Goal: Information Seeking & Learning: Learn about a topic

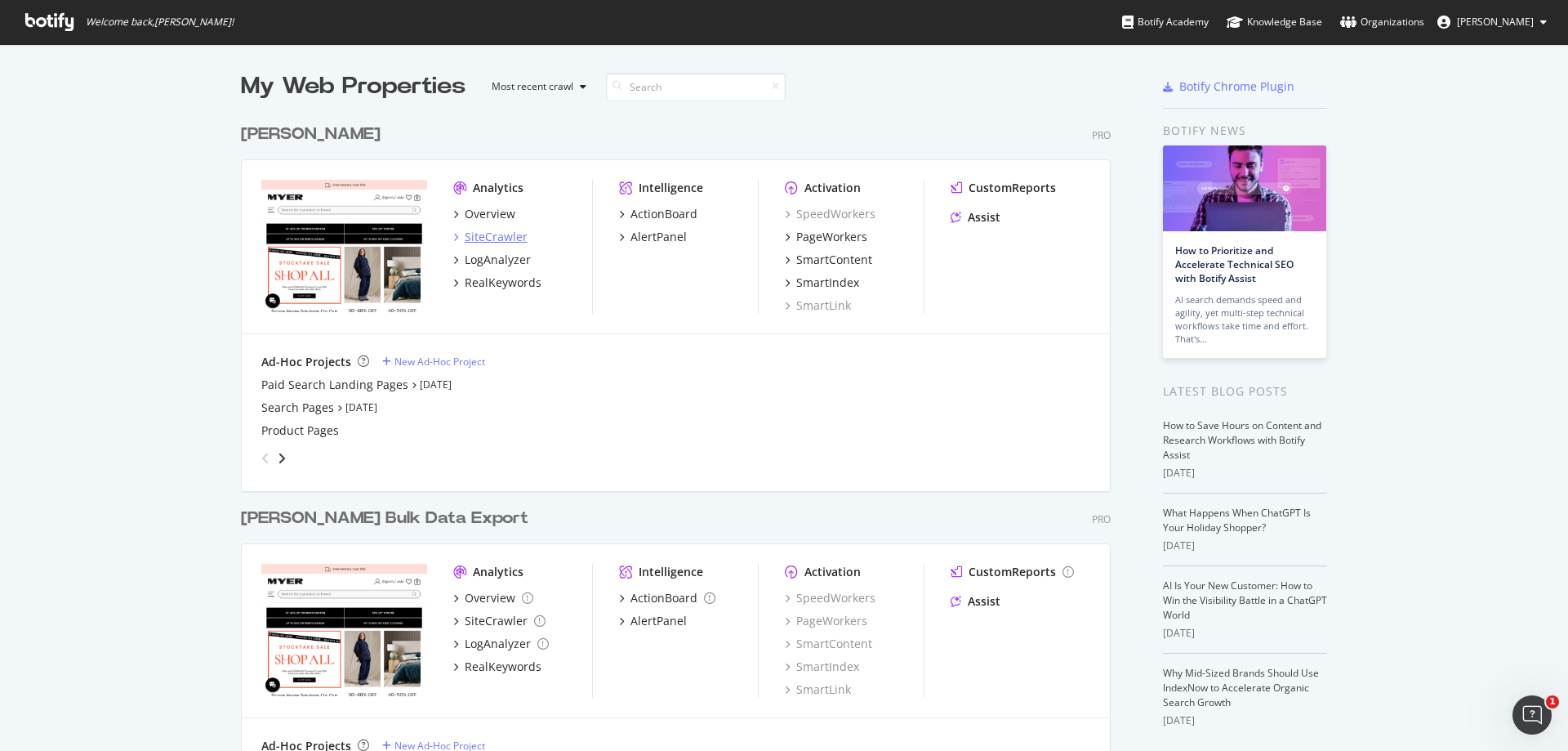
click at [494, 236] on div "SiteCrawler" at bounding box center [496, 237] width 63 height 16
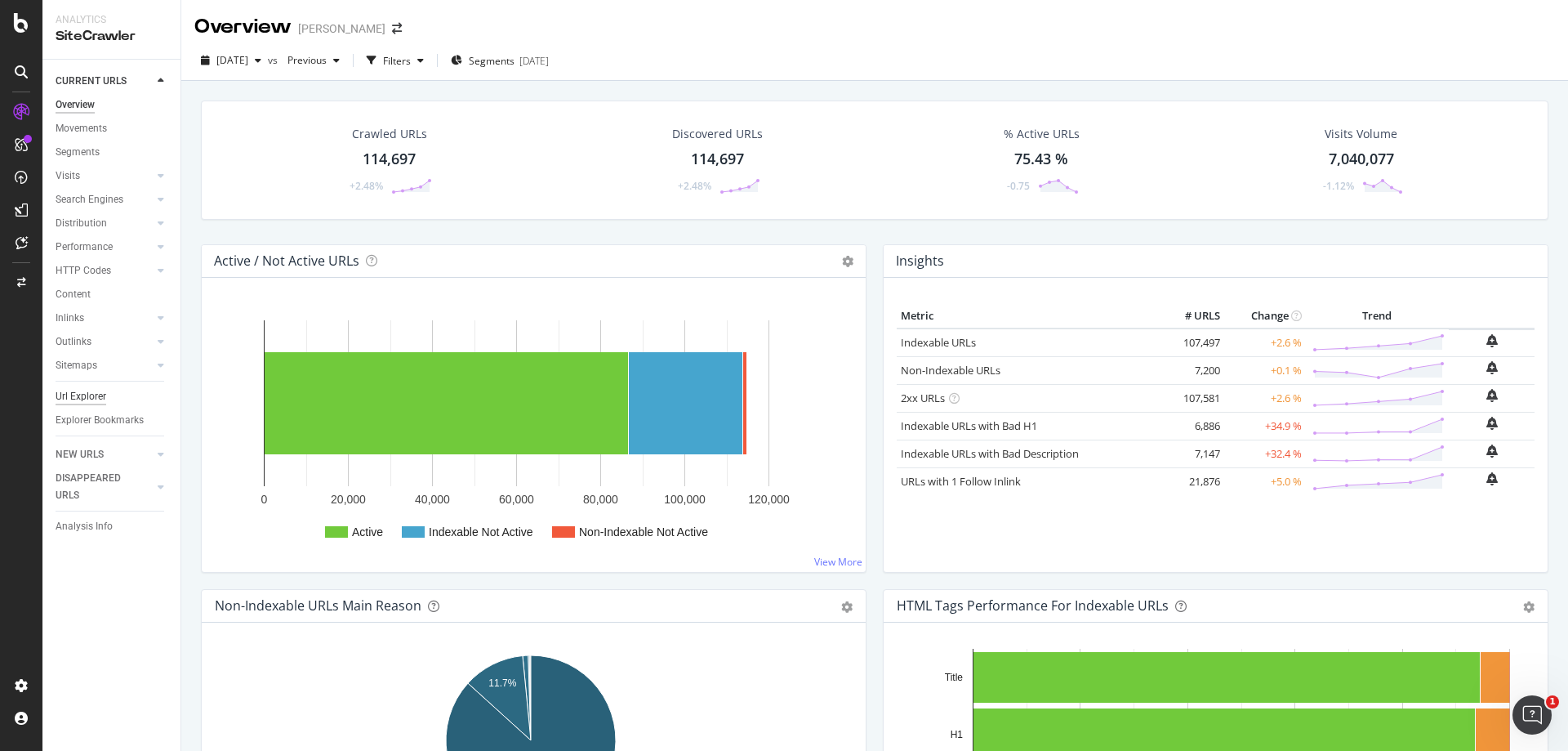
click at [84, 399] on div "Url Explorer" at bounding box center [80, 396] width 51 height 17
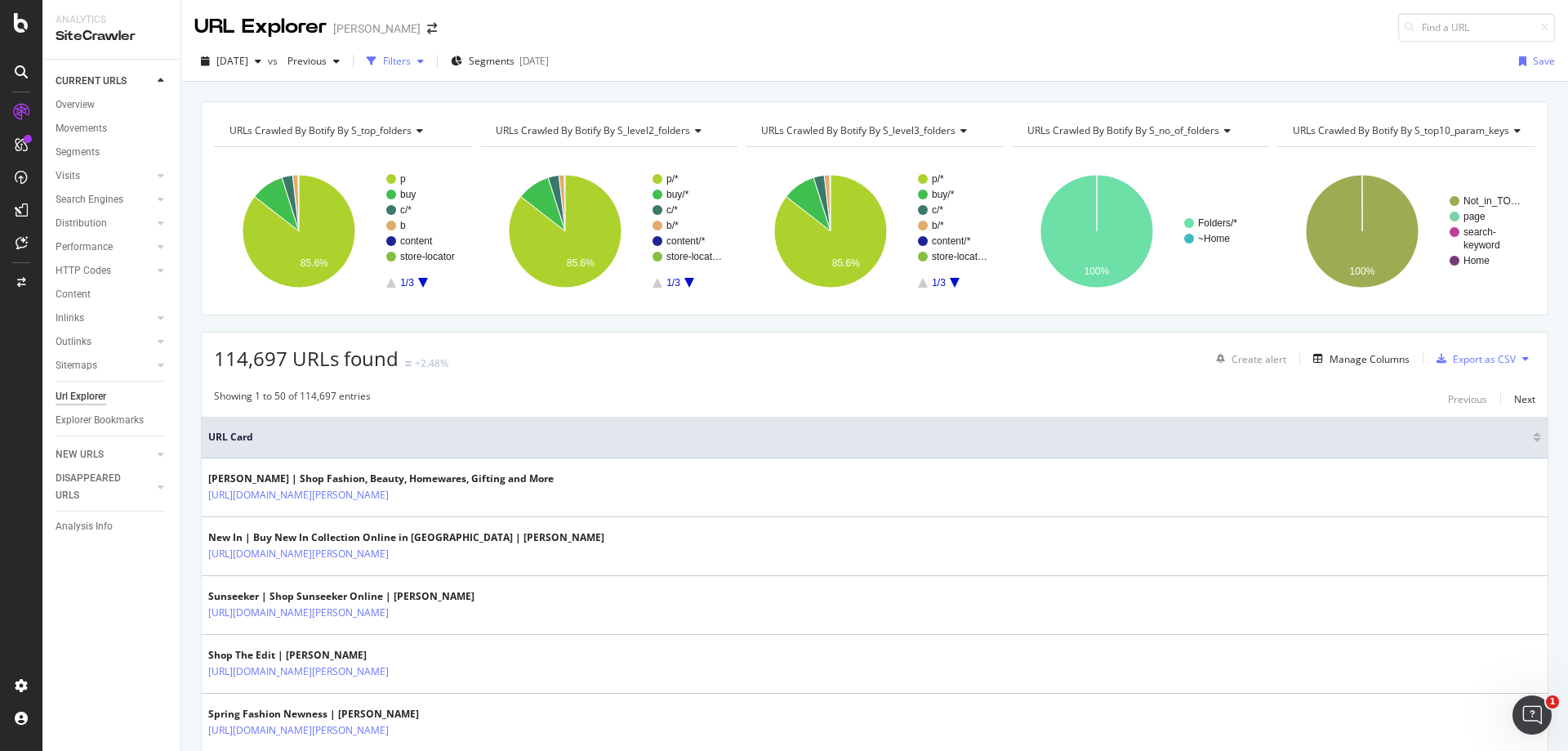
click at [411, 64] on div "Filters" at bounding box center [397, 61] width 28 height 14
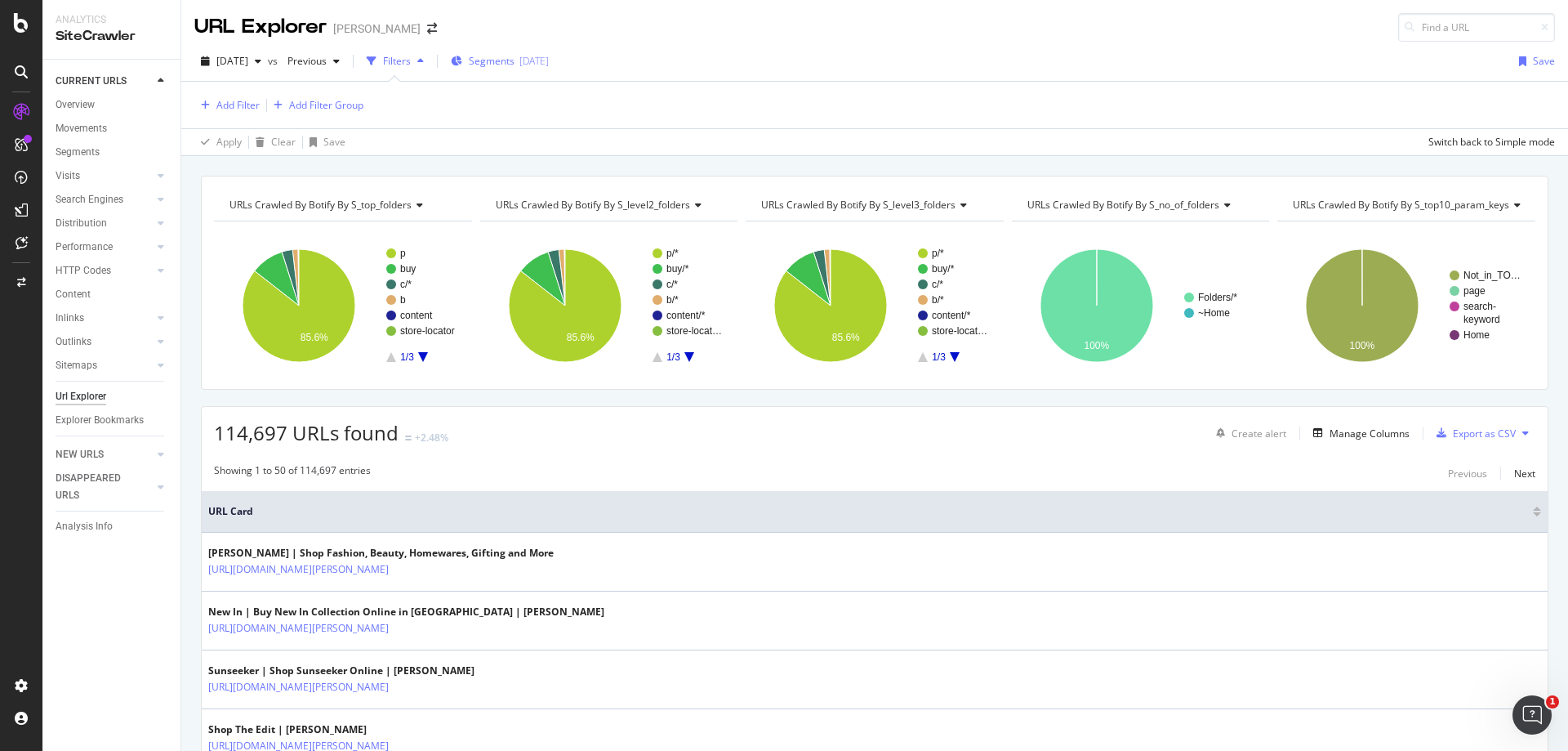
click at [515, 61] on span "Segments" at bounding box center [491, 61] width 46 height 14
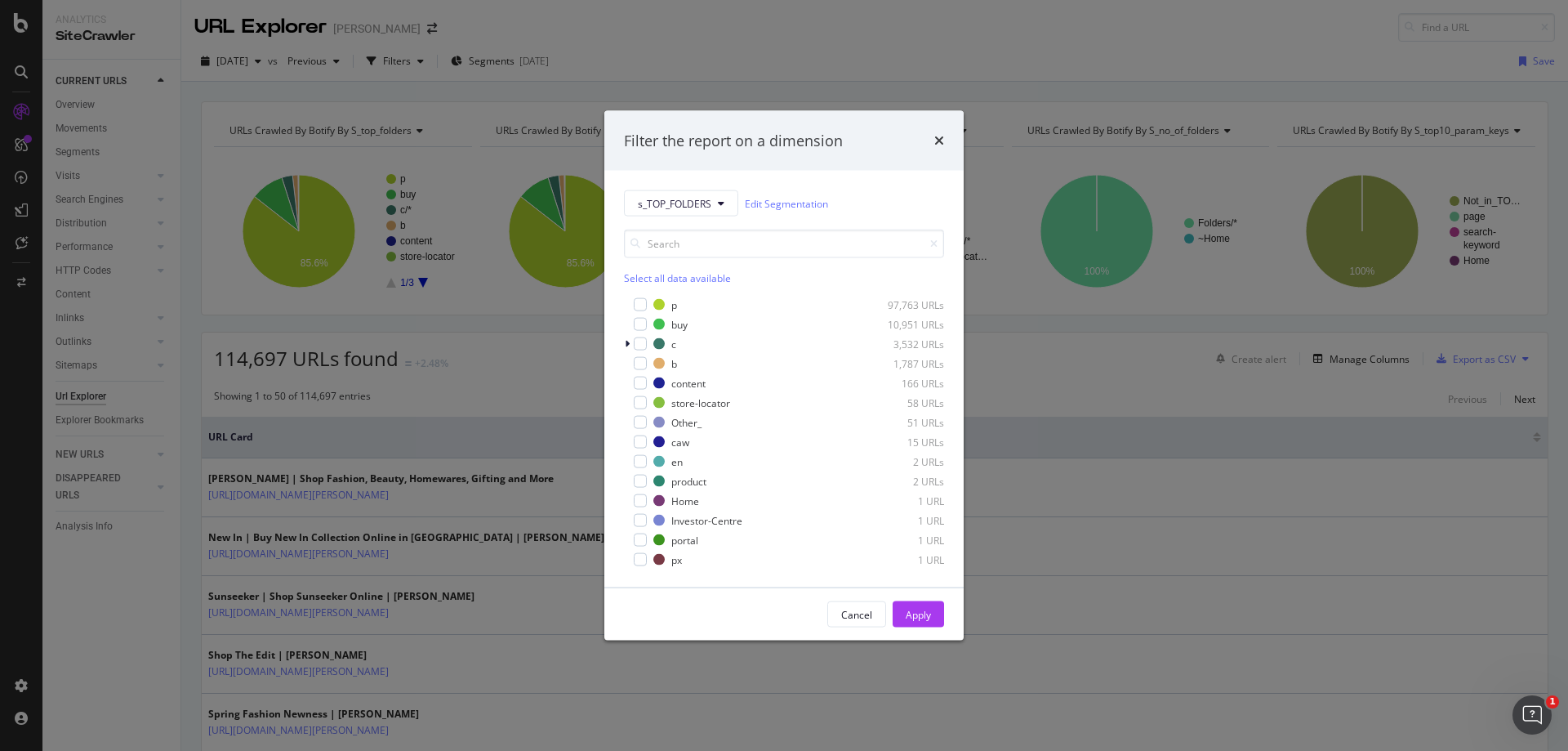
click at [505, 98] on div "Filter the report on a dimension s_TOP_FOLDERS Edit Segmentation Select all dat…" at bounding box center [784, 375] width 1568 height 751
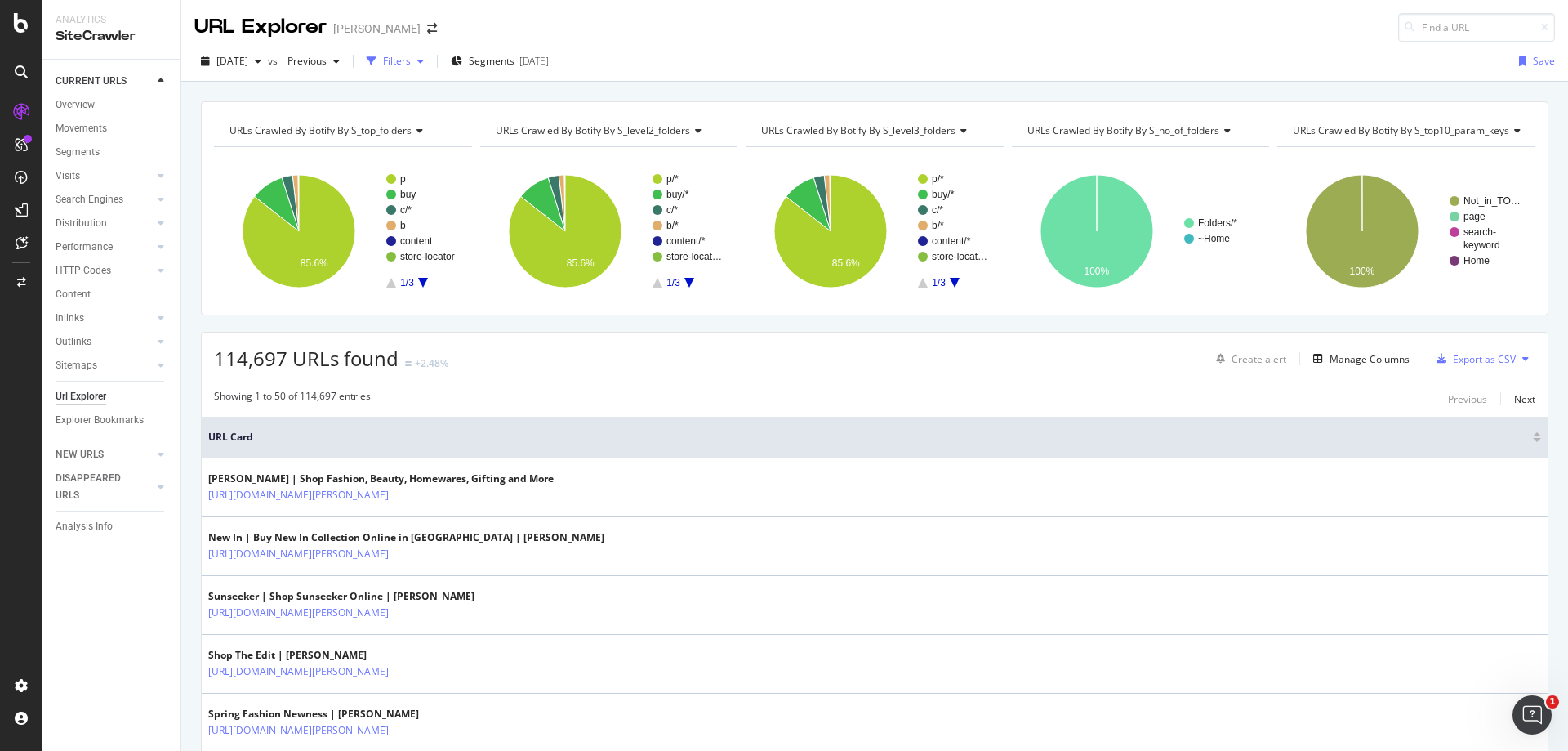
click at [411, 65] on div "Filters" at bounding box center [397, 61] width 28 height 14
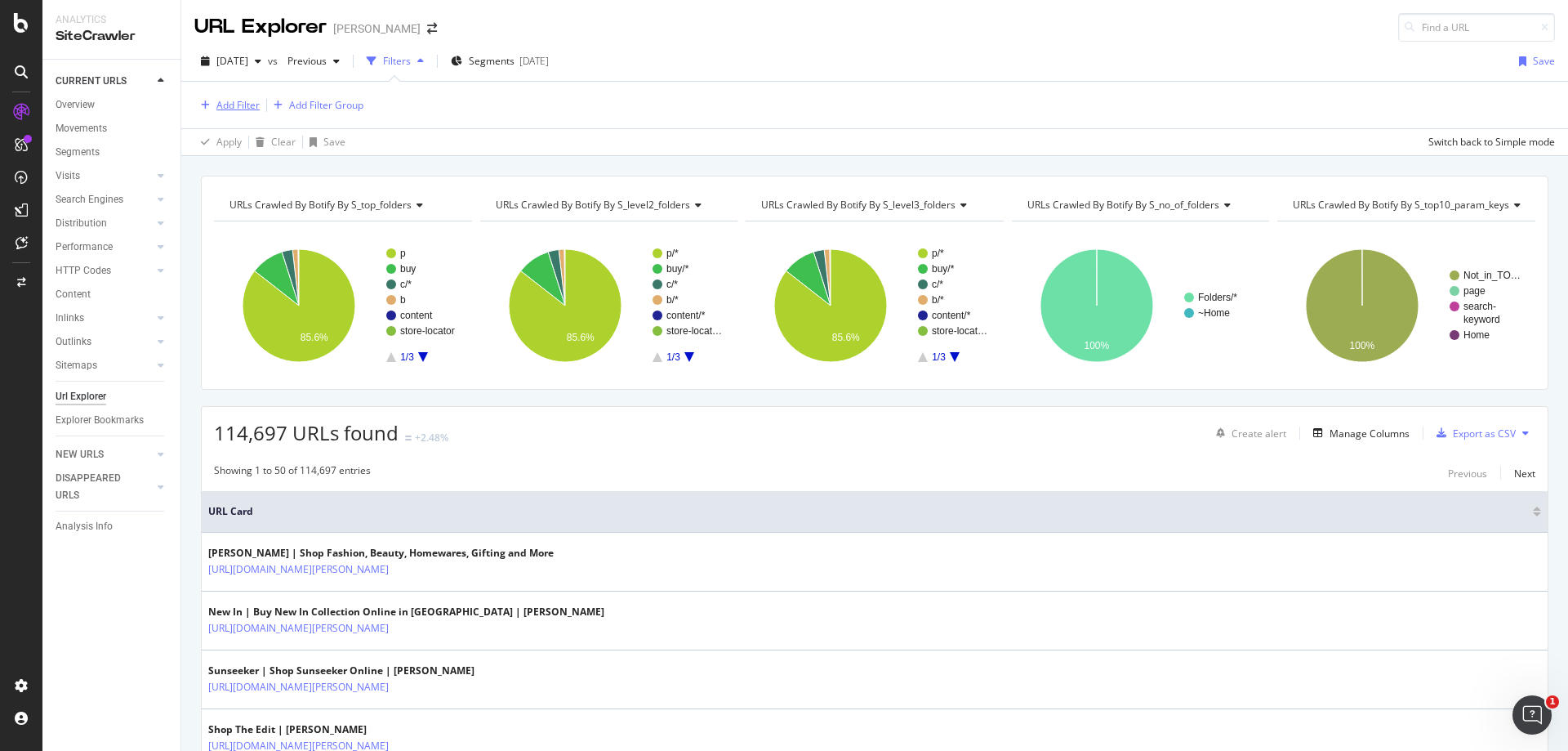
click at [244, 110] on div "Add Filter" at bounding box center [238, 104] width 43 height 14
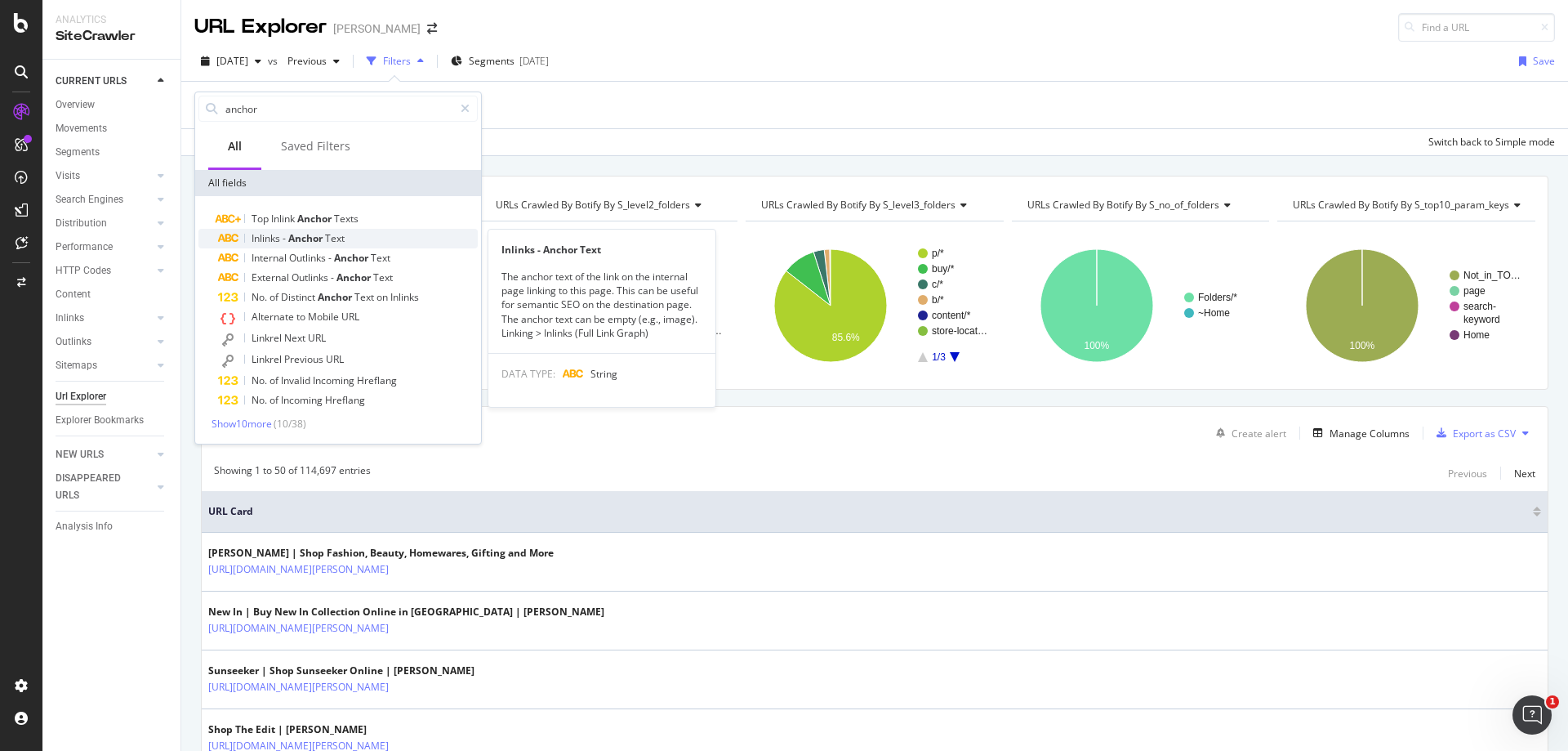
type input "anchor"
click at [338, 237] on span "Text" at bounding box center [335, 238] width 20 height 14
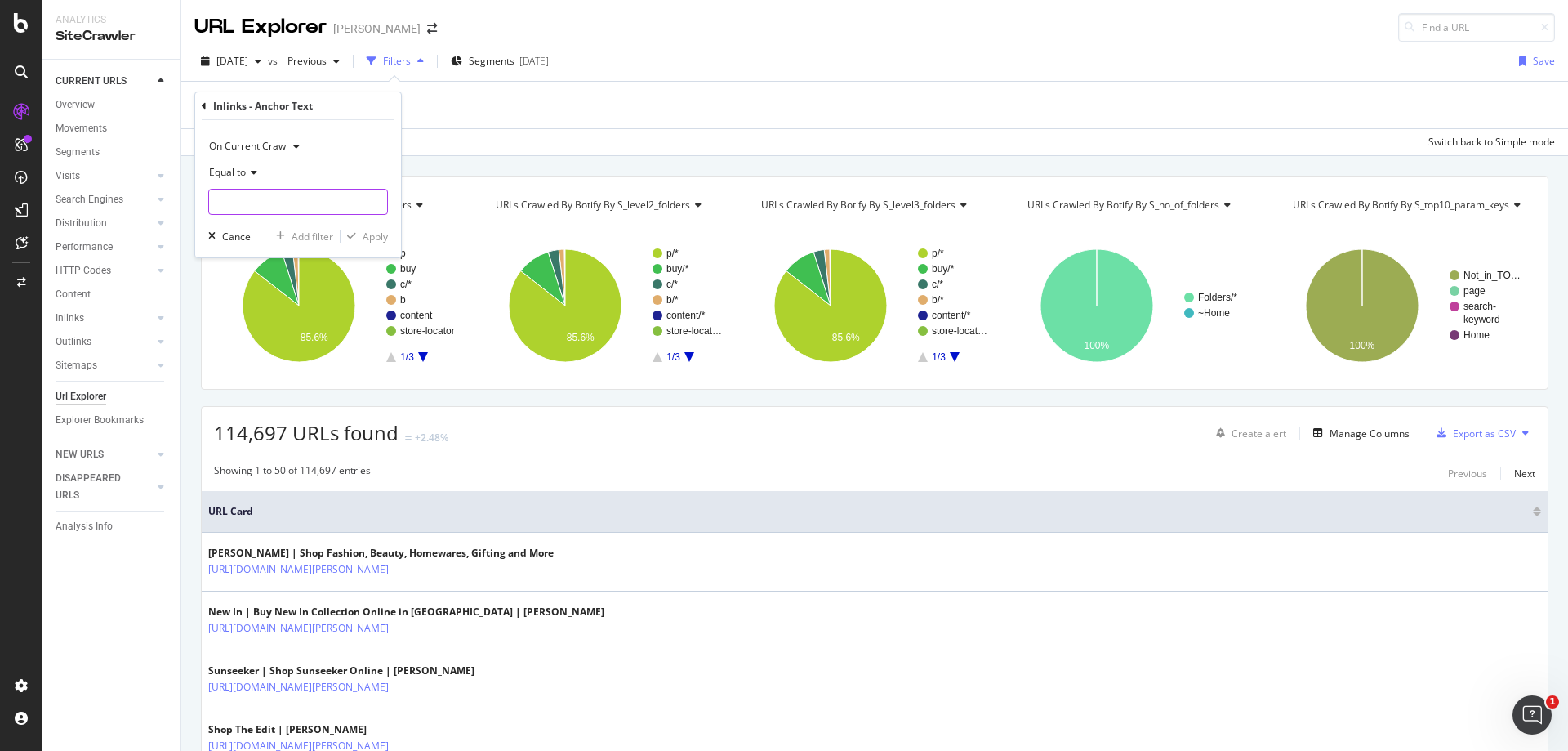
click at [268, 207] on input "text" at bounding box center [297, 202] width 178 height 26
paste input "Purple Dresses Online"
type input "Purple Dresses Online"
click at [379, 235] on div "Apply" at bounding box center [375, 236] width 25 height 14
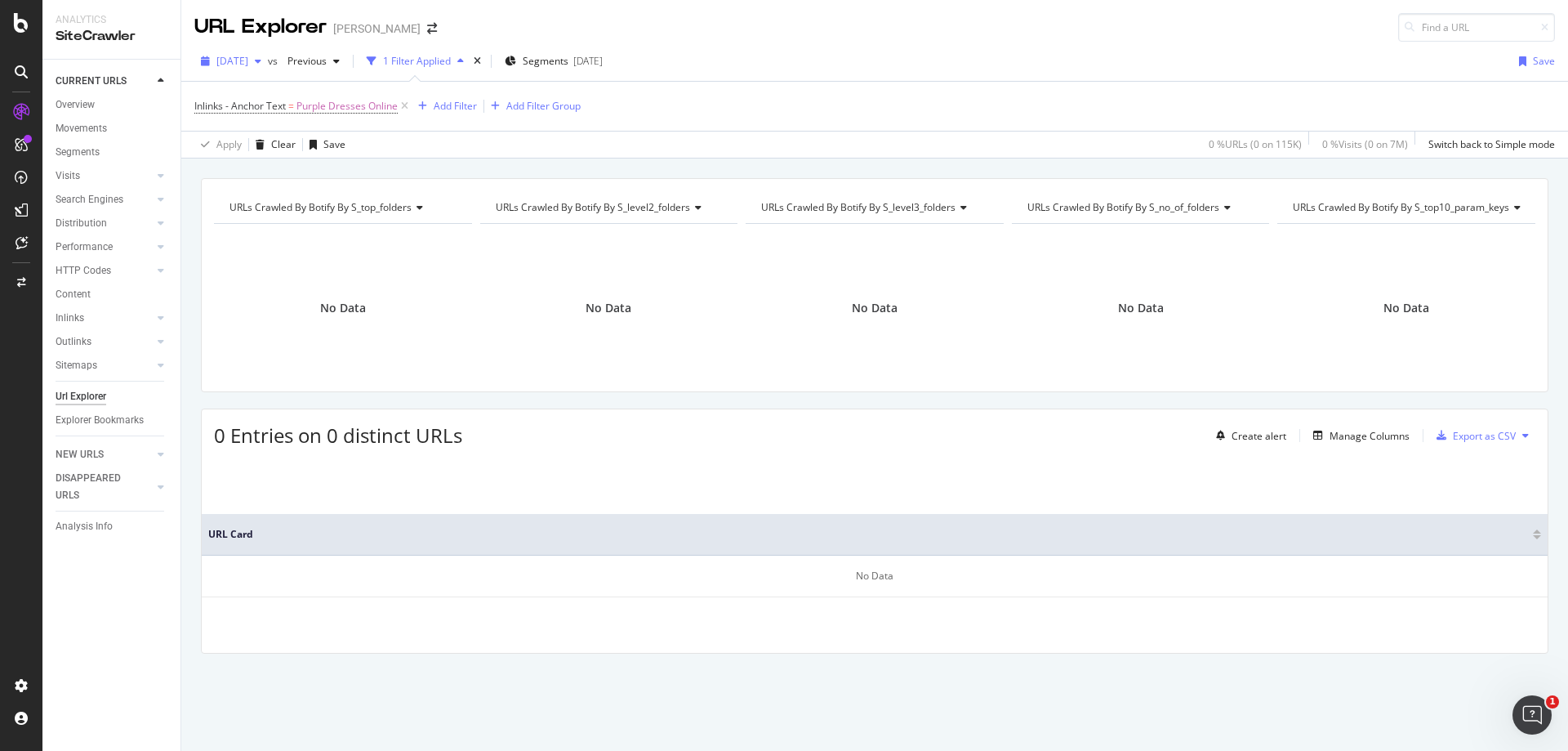
click at [248, 64] on span "[DATE]" at bounding box center [232, 61] width 32 height 14
click at [285, 149] on div "[DATE]" at bounding box center [261, 150] width 88 height 14
click at [248, 61] on span "[DATE]" at bounding box center [232, 61] width 32 height 14
click at [275, 207] on div "[DATE]" at bounding box center [261, 211] width 88 height 14
click at [411, 105] on icon at bounding box center [404, 106] width 14 height 16
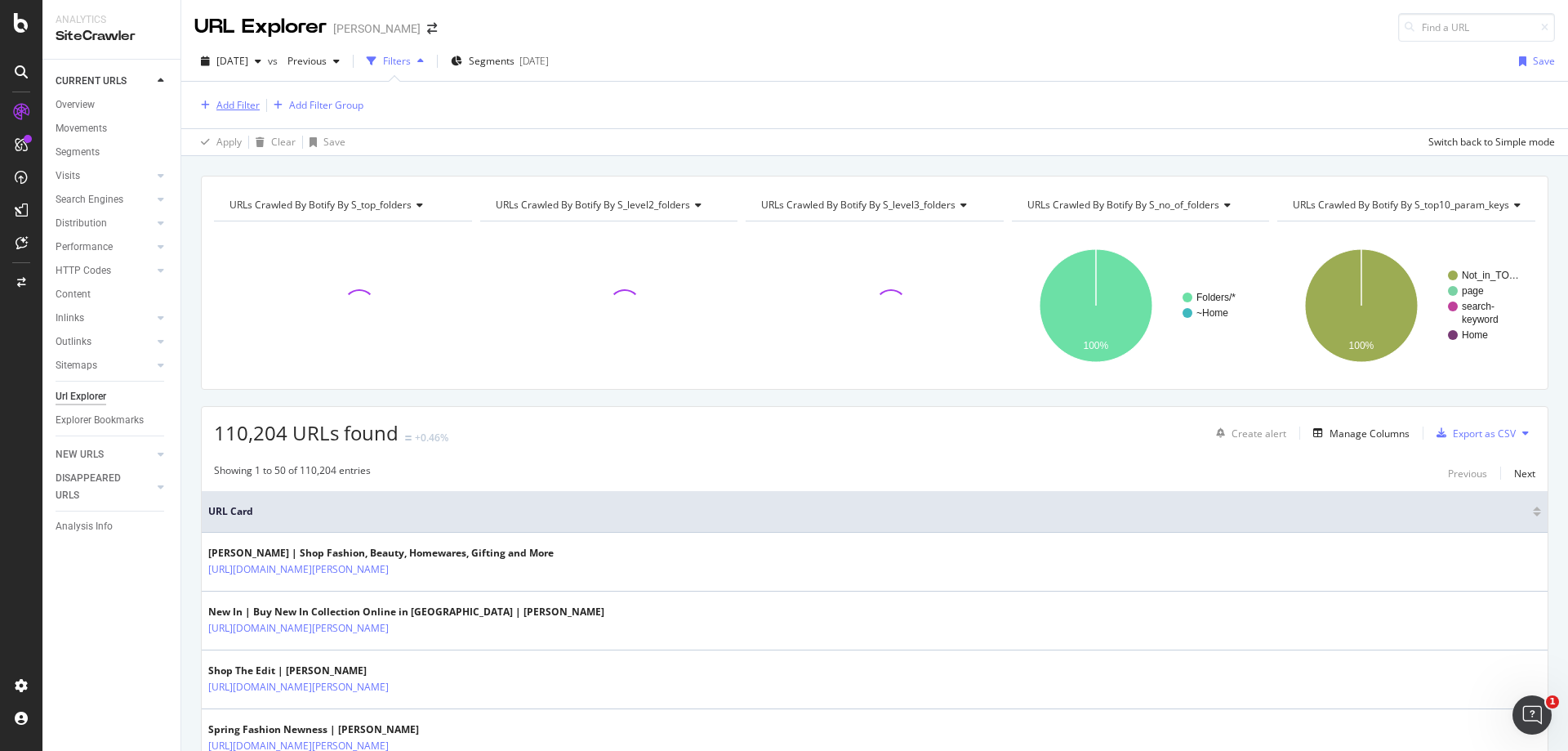
click at [244, 108] on div "Add Filter" at bounding box center [238, 104] width 43 height 14
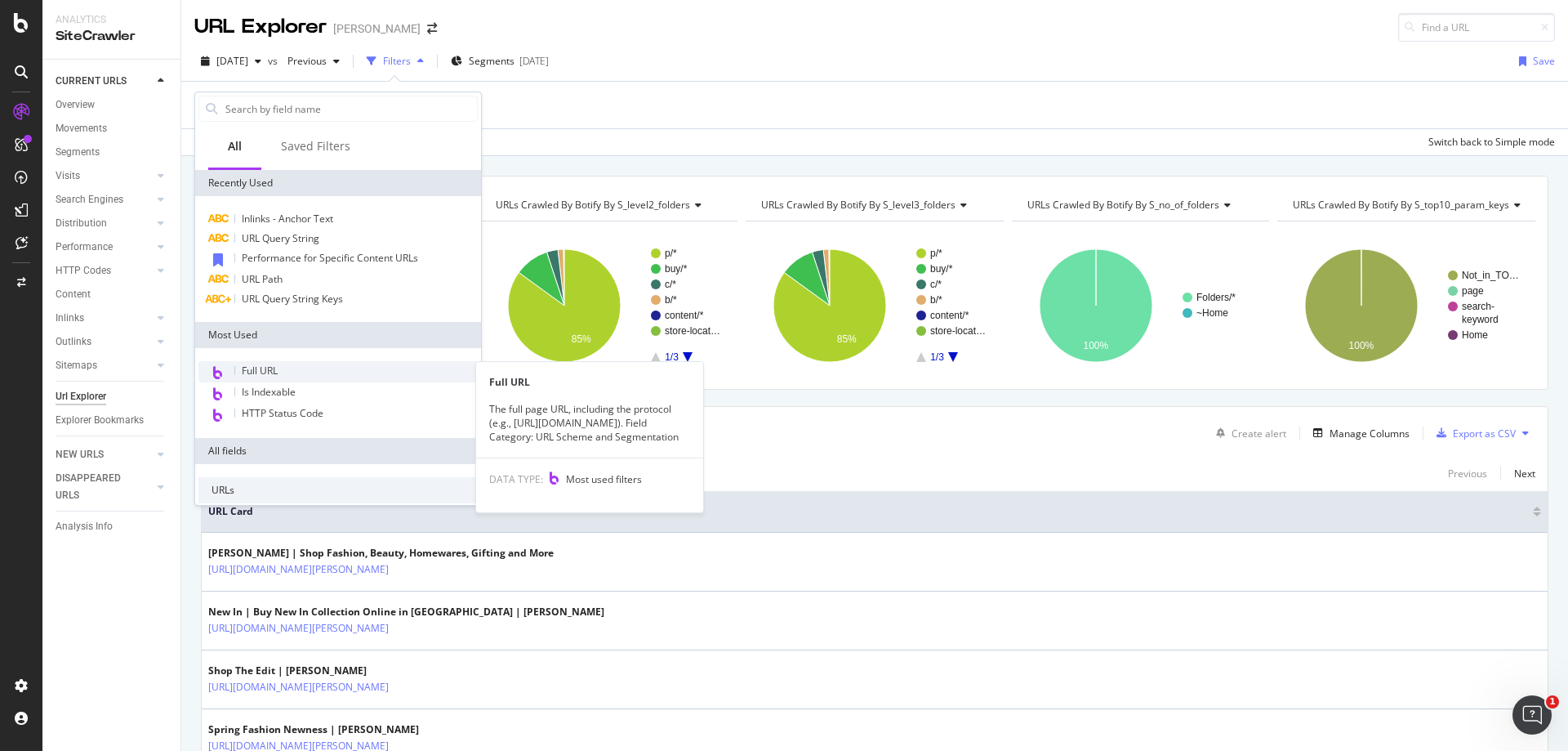
click at [302, 369] on div "Full URL" at bounding box center [338, 372] width 279 height 22
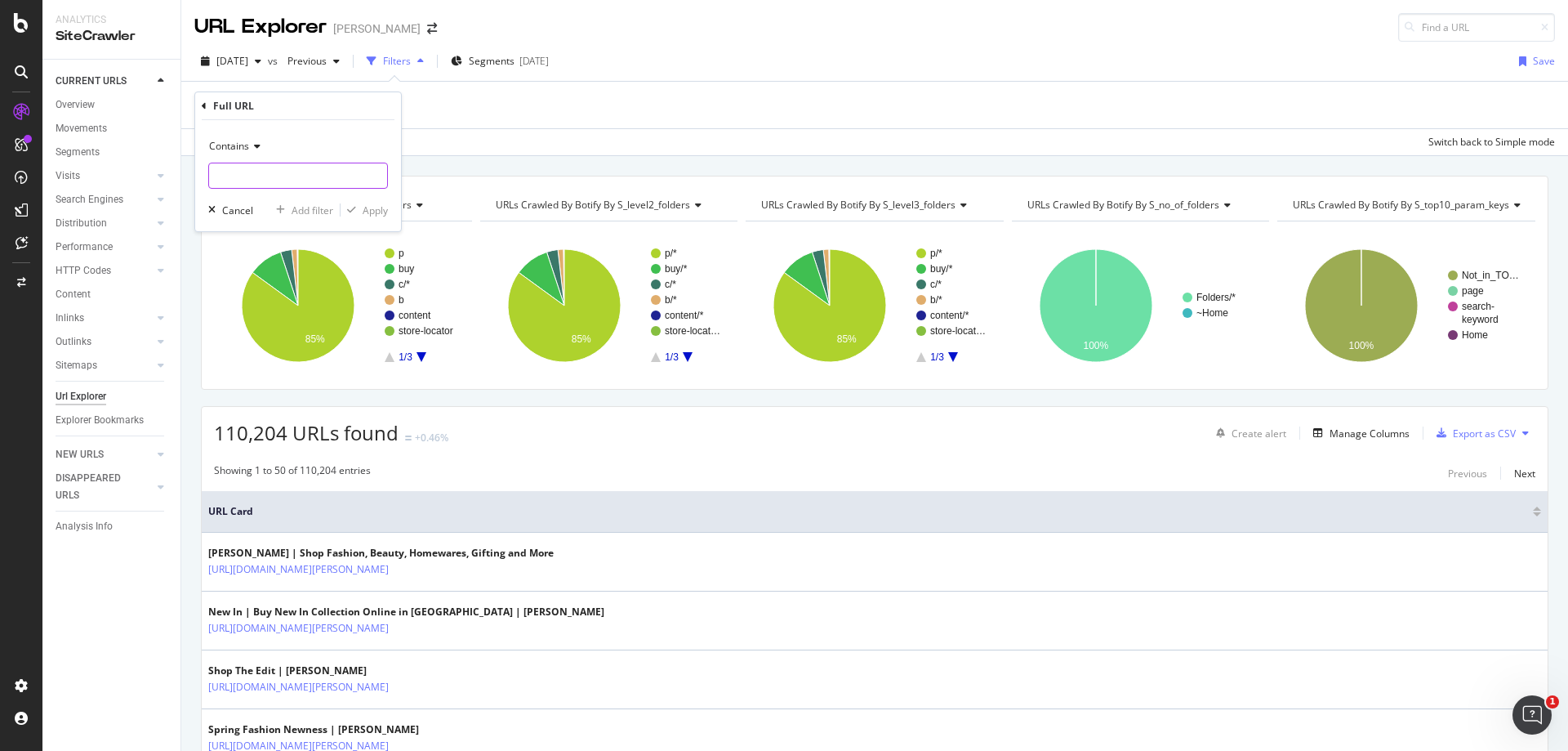
click at [256, 183] on input "text" at bounding box center [297, 175] width 178 height 26
paste input "/buy/purple-dresses-online"
type input "/buy/purple-dresses-online"
click at [385, 209] on div "Apply" at bounding box center [375, 210] width 25 height 14
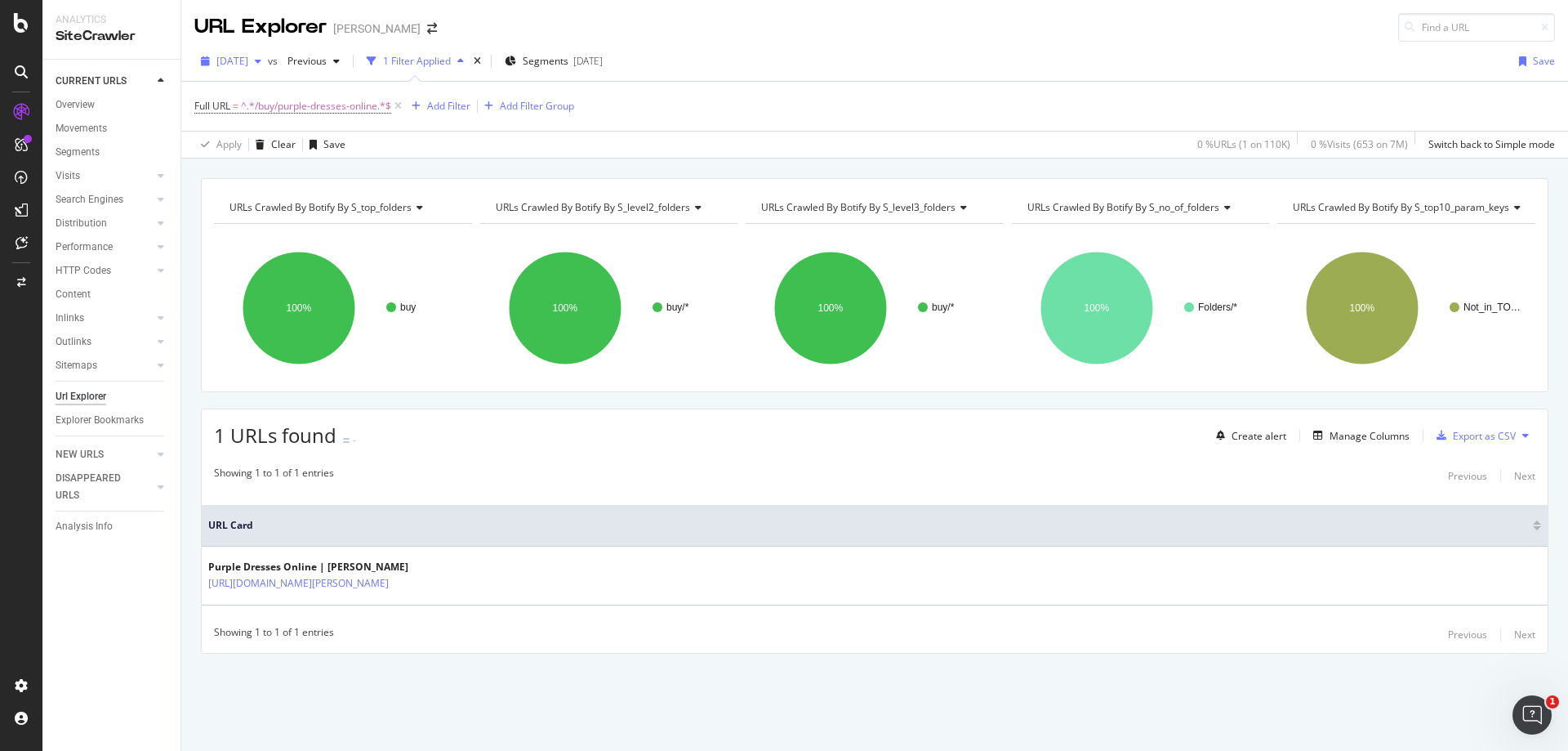
click at [248, 64] on span "[DATE]" at bounding box center [232, 61] width 32 height 14
click at [275, 122] on div "[DATE]" at bounding box center [261, 120] width 88 height 14
click at [1375, 443] on div "Manage Columns" at bounding box center [1358, 436] width 103 height 18
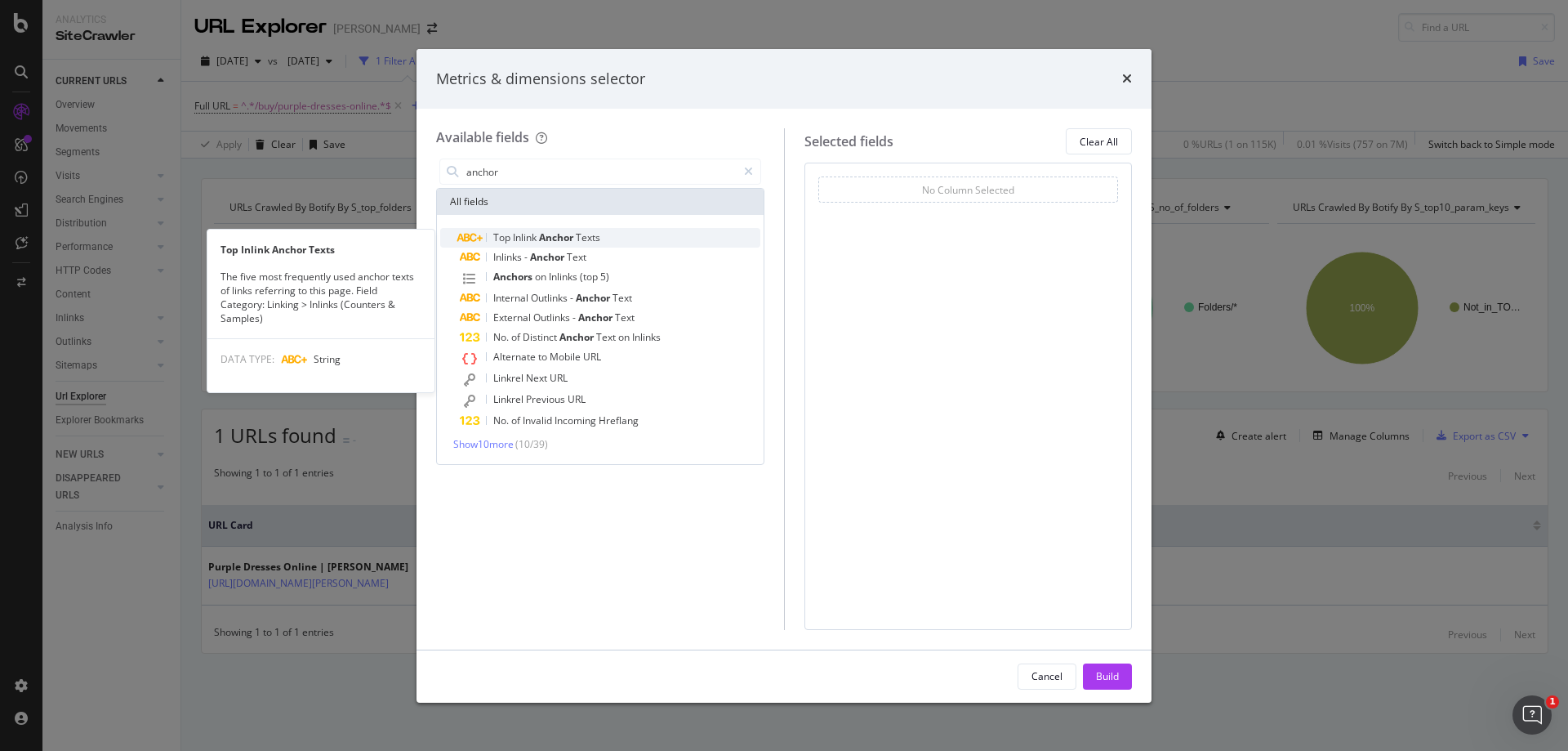
type input "anchor"
click at [617, 239] on div "Top Inlink Anchor Texts" at bounding box center [610, 238] width 301 height 20
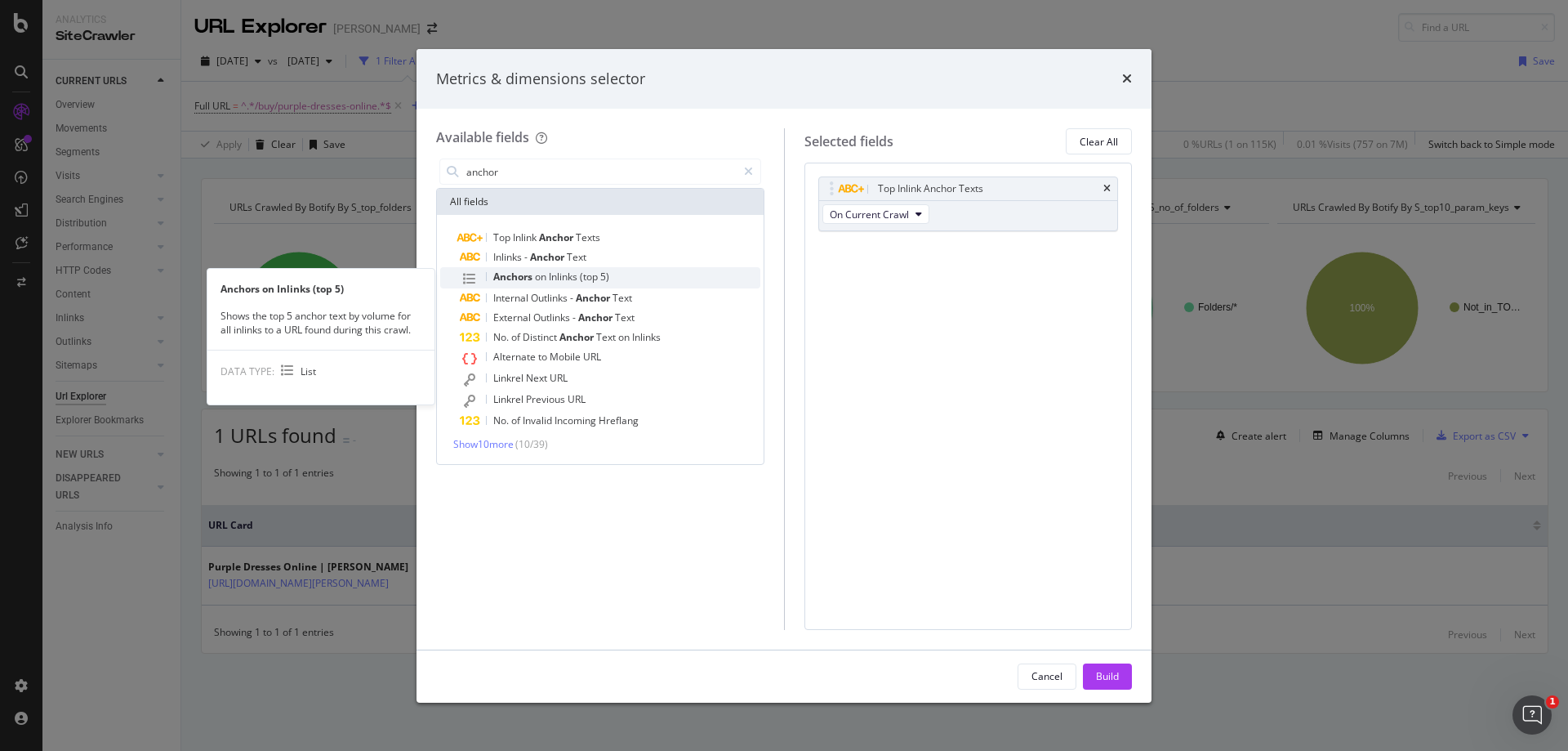
click at [617, 277] on div "Anchors on Inlinks (top 5)" at bounding box center [610, 278] width 301 height 22
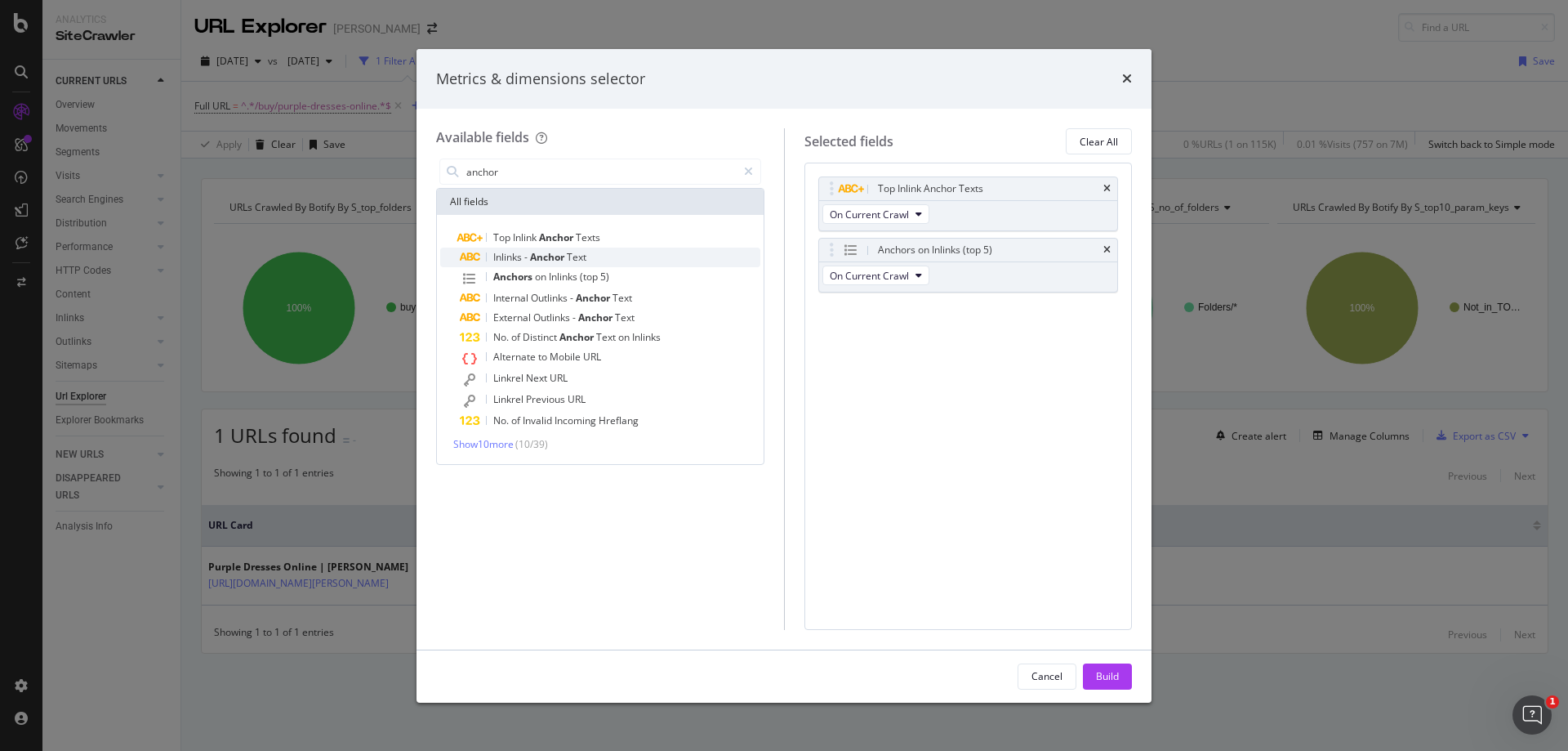
click at [618, 255] on div "Inlinks - Anchor Text" at bounding box center [610, 258] width 301 height 20
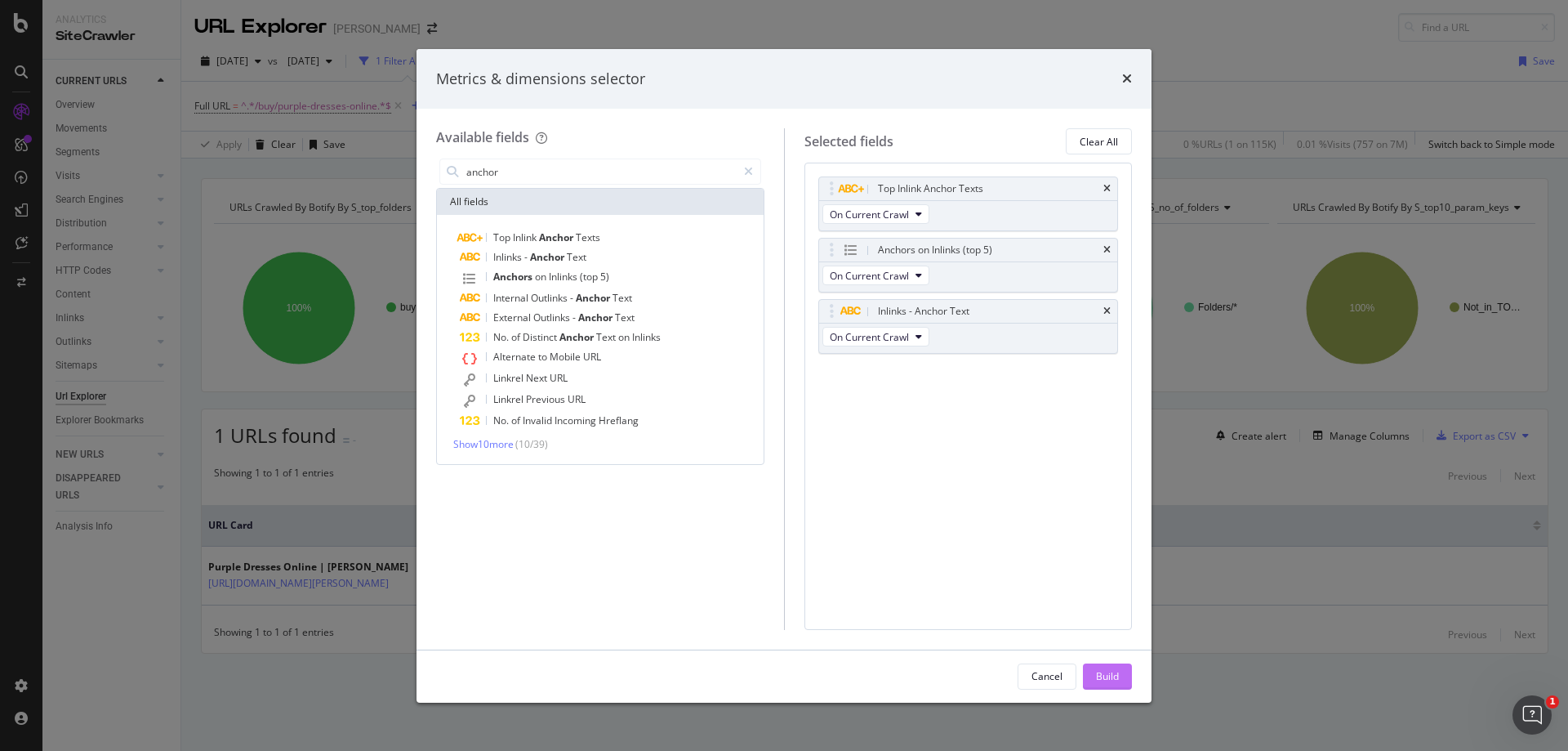
click at [1109, 674] on div "Build" at bounding box center [1106, 675] width 23 height 14
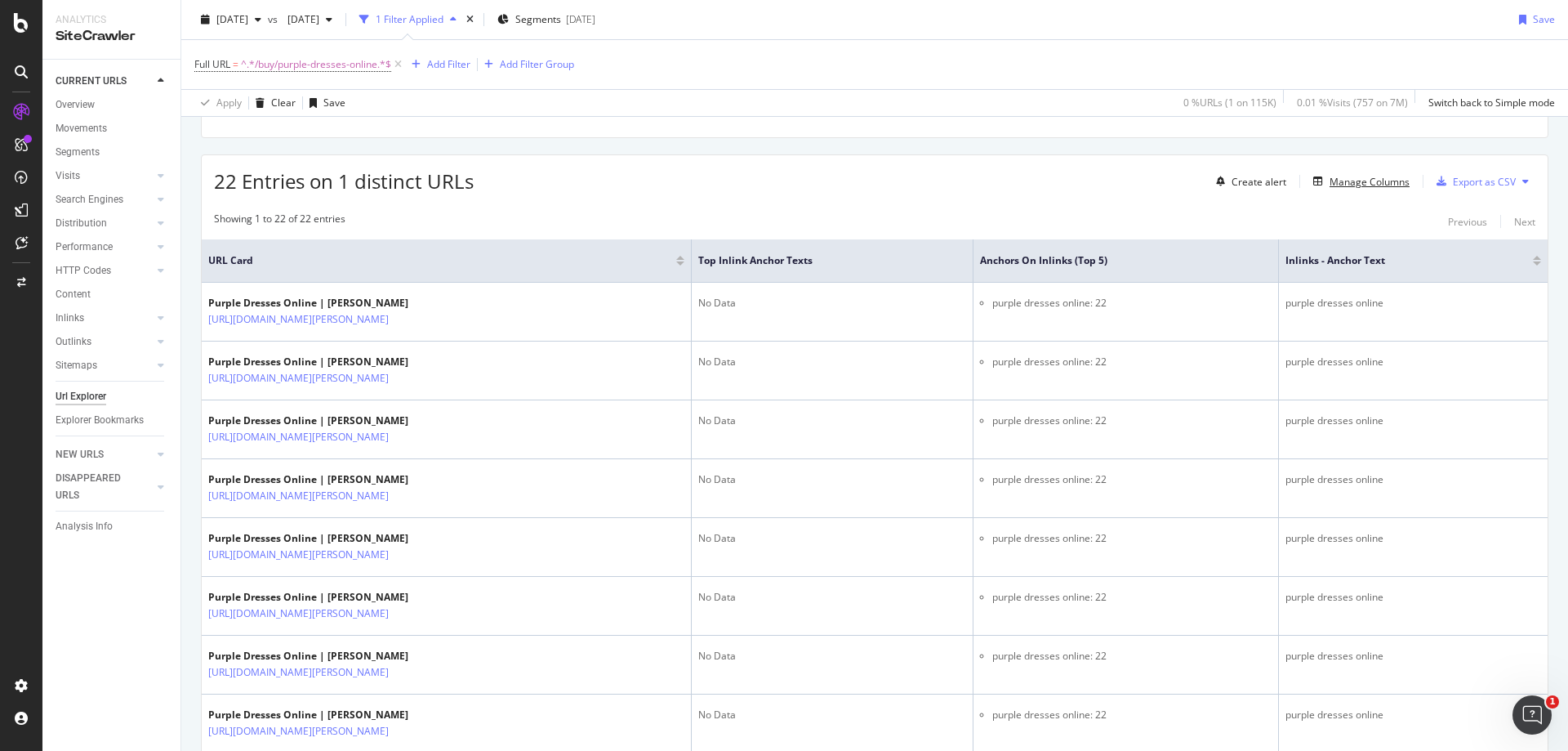
scroll to position [245, 0]
